Goal: Task Accomplishment & Management: Use online tool/utility

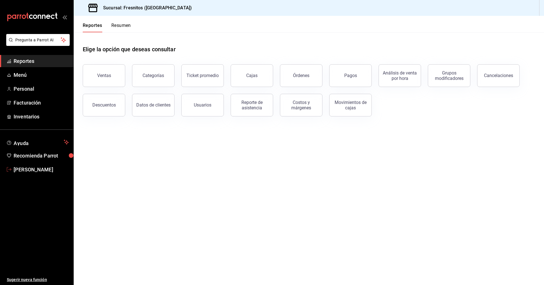
click at [35, 169] on span "[PERSON_NAME]" at bounding box center [41, 170] width 55 height 8
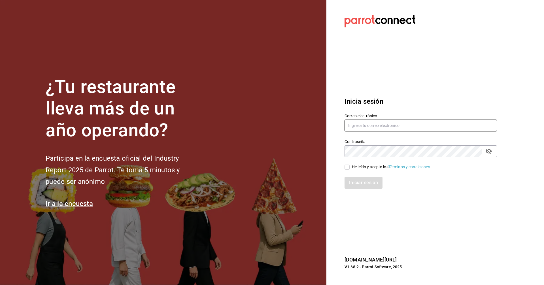
click at [364, 128] on input "text" at bounding box center [421, 126] width 152 height 12
type input "[EMAIL_ADDRESS][DOMAIN_NAME]"
click at [489, 151] on icon "passwordField" at bounding box center [488, 151] width 7 height 7
click at [348, 167] on input "He leído y acepto los Términos y condiciones." at bounding box center [347, 167] width 5 height 5
checkbox input "true"
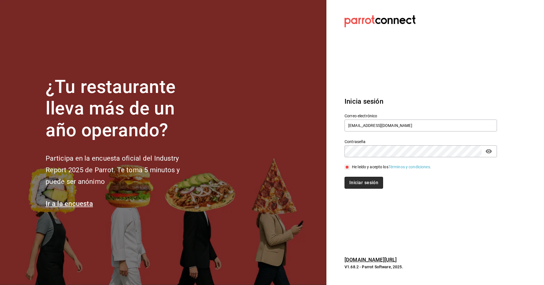
click at [367, 182] on button "Iniciar sesión" at bounding box center [364, 183] width 39 height 12
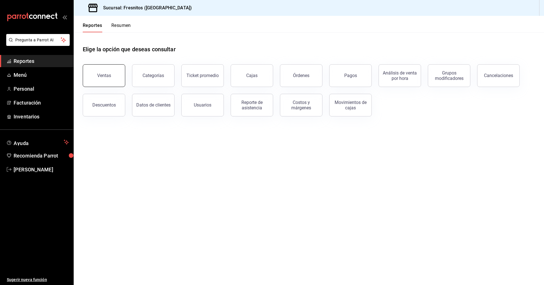
click at [100, 75] on div "Ventas" at bounding box center [104, 75] width 14 height 5
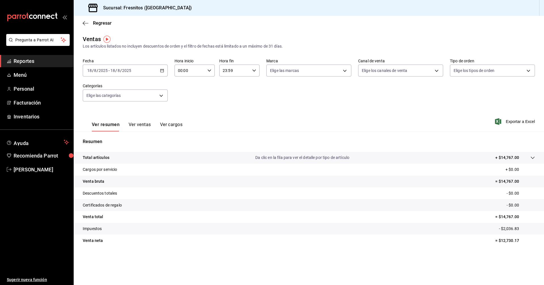
click at [161, 71] on icon "button" at bounding box center [162, 71] width 4 height 4
click at [115, 140] on span "Rango de fechas" at bounding box center [110, 139] width 44 height 6
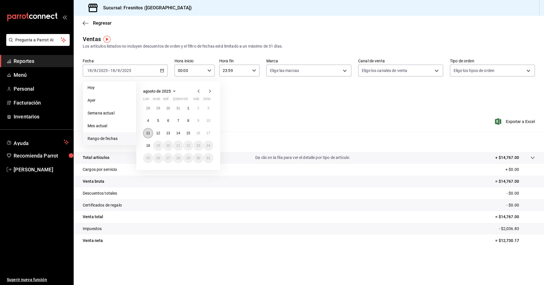
click at [146, 132] on abbr "11" at bounding box center [148, 133] width 4 height 4
click at [211, 132] on button "17" at bounding box center [208, 133] width 10 height 10
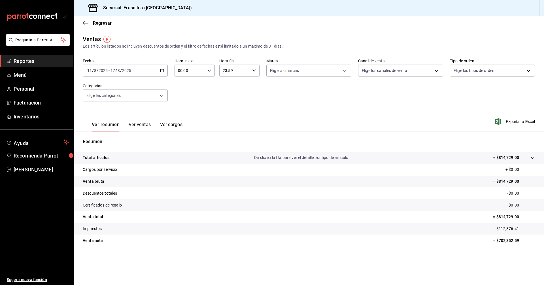
click at [239, 100] on div "Fecha 2025-08-11 11 / 8 / 2025 - 2025-08-17 17 / 8 / 2025 Hora inicio 00:00 Hor…" at bounding box center [309, 83] width 452 height 50
click at [161, 95] on body "Pregunta a Parrot AI Reportes Menú Personal Facturación Inventarios Ayuda Recom…" at bounding box center [272, 142] width 544 height 285
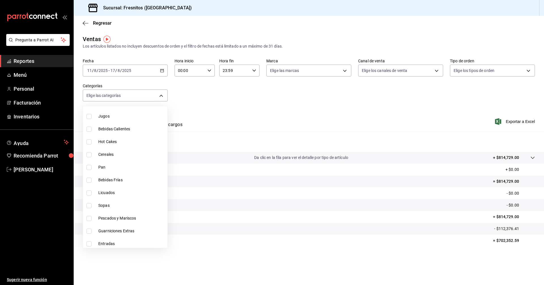
scroll to position [528, 0]
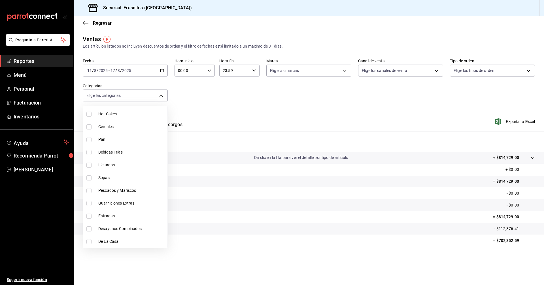
click at [88, 217] on input "checkbox" at bounding box center [88, 216] width 5 height 5
checkbox input "true"
type input "3dd7130d-623f-496b-8afd-ecd7a4aa8457"
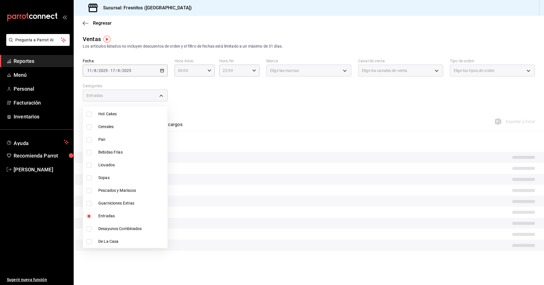
click at [89, 229] on input "checkbox" at bounding box center [88, 228] width 5 height 5
checkbox input "true"
type input "3dd7130d-623f-496b-8afd-ecd7a4aa8457,595c7a15-2ed7-41c2-b782-00710019d552"
click at [89, 241] on input "checkbox" at bounding box center [88, 241] width 5 height 5
checkbox input "true"
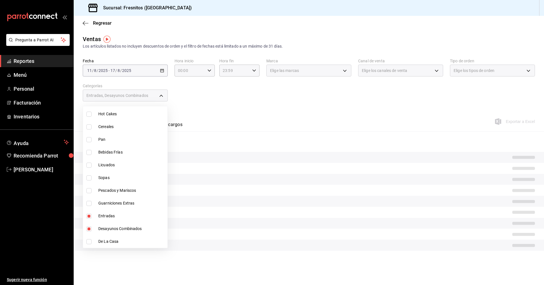
type input "3dd7130d-623f-496b-8afd-ecd7a4aa8457,595c7a15-2ed7-41c2-b782-00710019d552,f6119…"
click at [305, 101] on div at bounding box center [272, 142] width 544 height 285
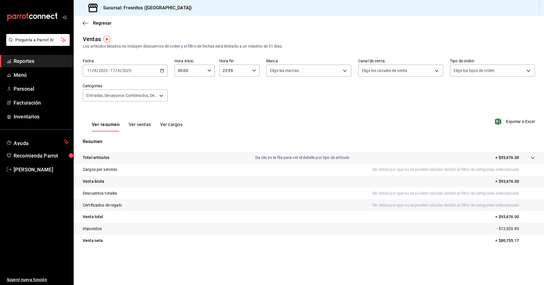
click at [141, 123] on button "Ver ventas" at bounding box center [140, 127] width 22 height 10
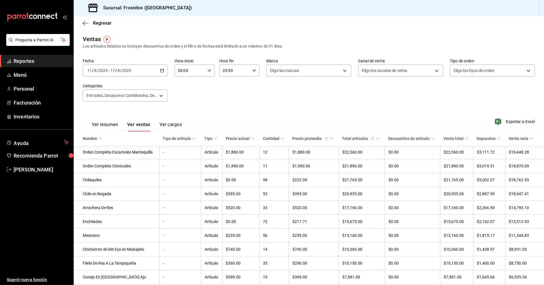
click at [99, 137] on icon at bounding box center [100, 139] width 4 height 4
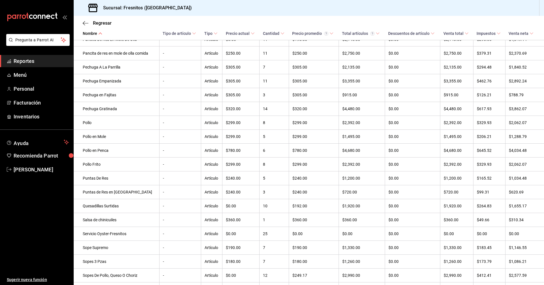
scroll to position [1155, 0]
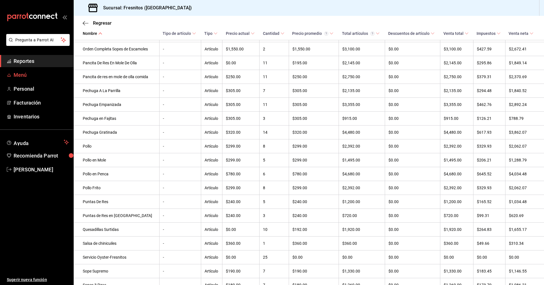
click at [56, 76] on span "Menú" at bounding box center [41, 75] width 55 height 8
